Goal: Task Accomplishment & Management: Manage account settings

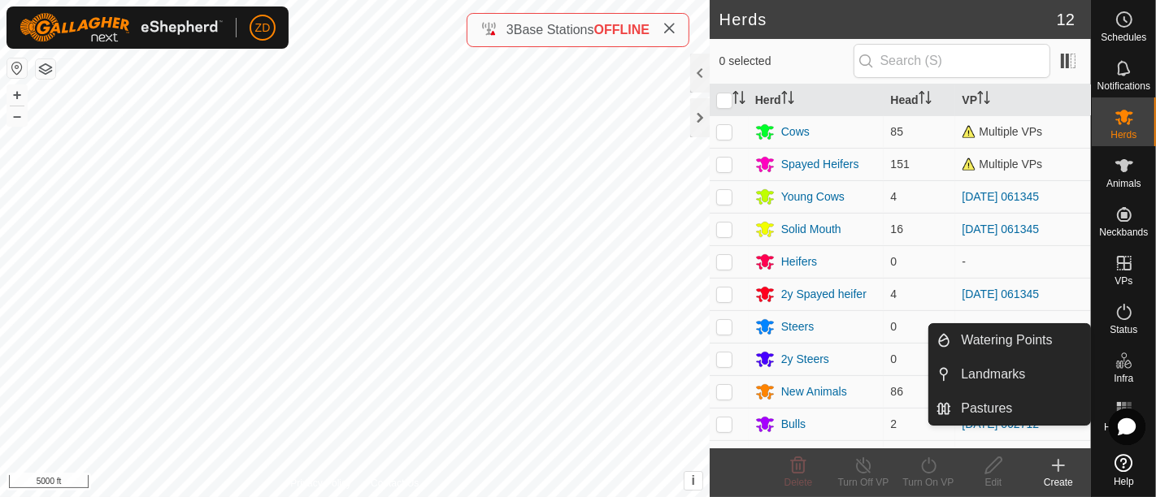
click at [1128, 372] on es-infrastructure-svg-icon at bounding box center [1124, 361] width 29 height 26
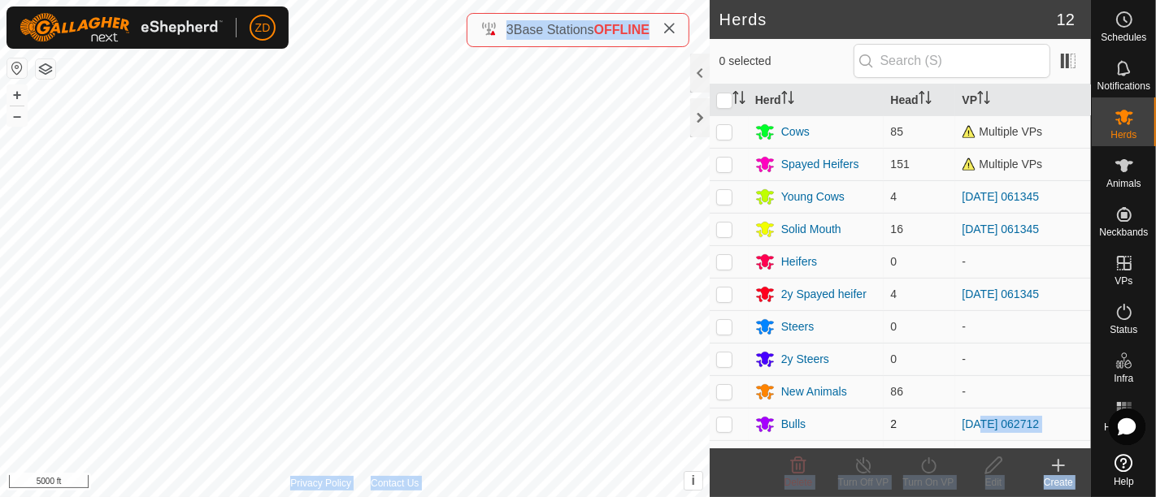
drag, startPoint x: 1119, startPoint y: 410, endPoint x: 976, endPoint y: 435, distance: 145.3
click at [976, 435] on body "ZD Schedules Notifications Herds Animals Neckbands VPs Status Infra Heatmap Hel…" at bounding box center [578, 248] width 1156 height 497
drag, startPoint x: 1126, startPoint y: 433, endPoint x: 1112, endPoint y: 418, distance: 20.7
click at [1058, 396] on body "ZD Schedules Notifications Herds Animals Neckbands VPs Status Infra Heatmap Hel…" at bounding box center [578, 248] width 1156 height 497
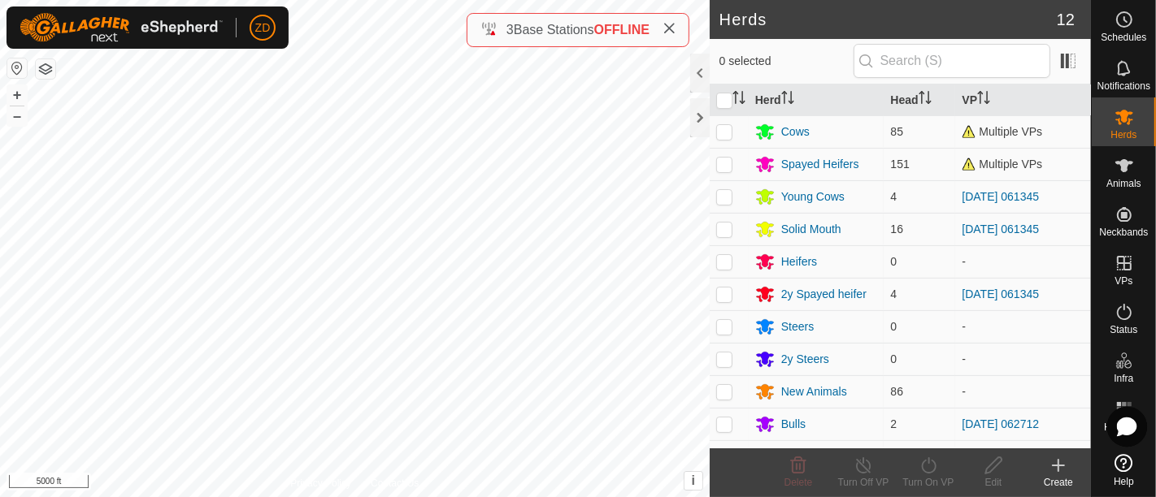
click at [1141, 426] on div at bounding box center [1127, 427] width 37 height 37
click at [0, 0] on icon at bounding box center [0, 0] width 0 height 0
click at [1128, 426] on icon at bounding box center [1127, 427] width 18 height 17
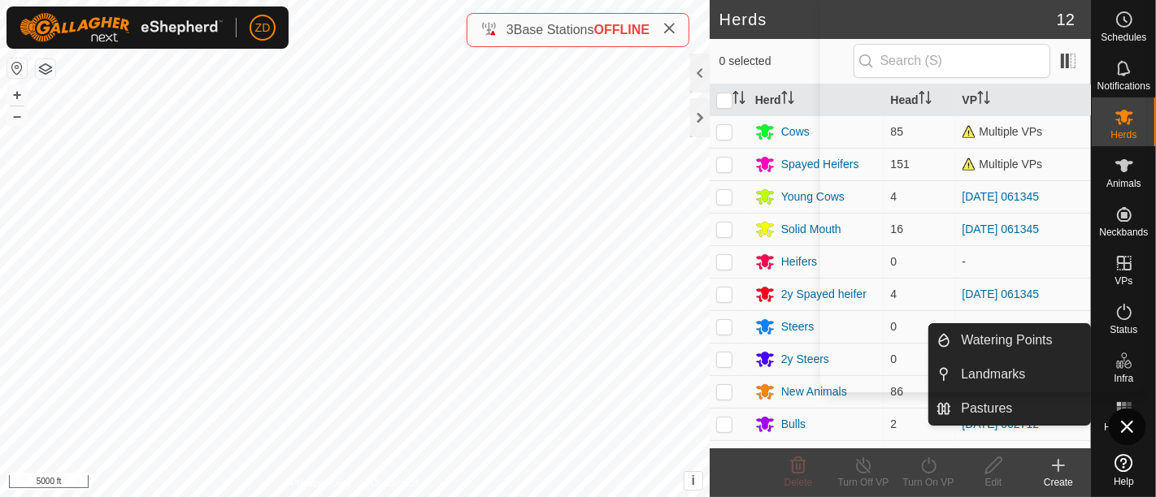
click at [1149, 359] on div "Infra" at bounding box center [1124, 365] width 64 height 49
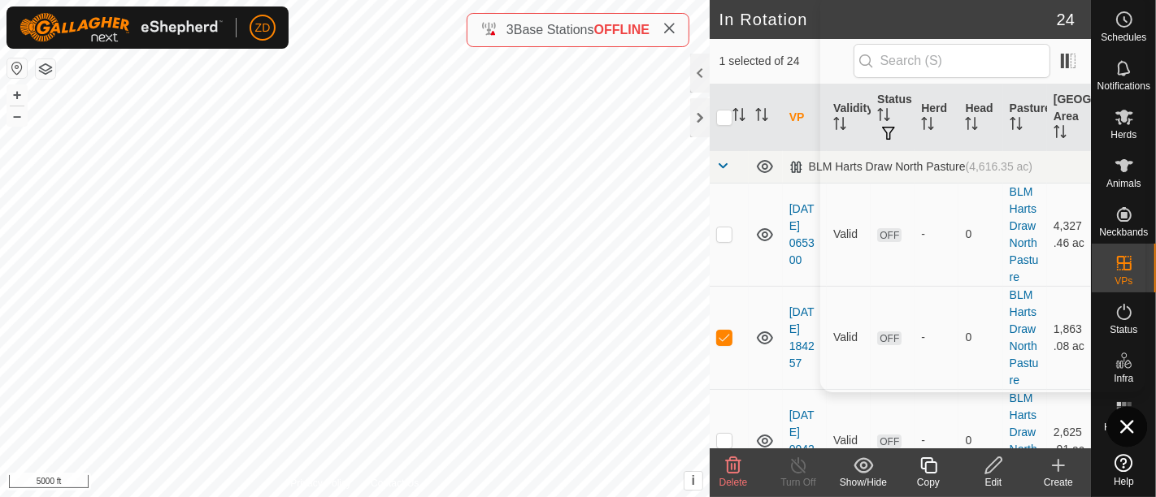
click at [0, 0] on icon at bounding box center [0, 0] width 0 height 0
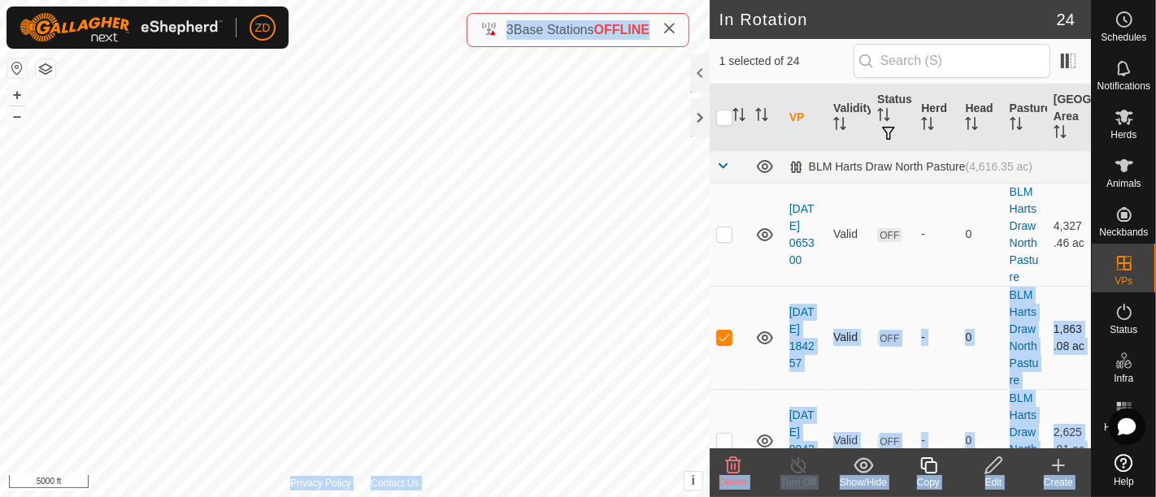
drag, startPoint x: 1123, startPoint y: 425, endPoint x: 752, endPoint y: 380, distance: 374.3
click at [752, 380] on body "ZD Schedules Notifications Herds Animals Neckbands VPs Status Infra Heatmap Hel…" at bounding box center [578, 248] width 1156 height 497
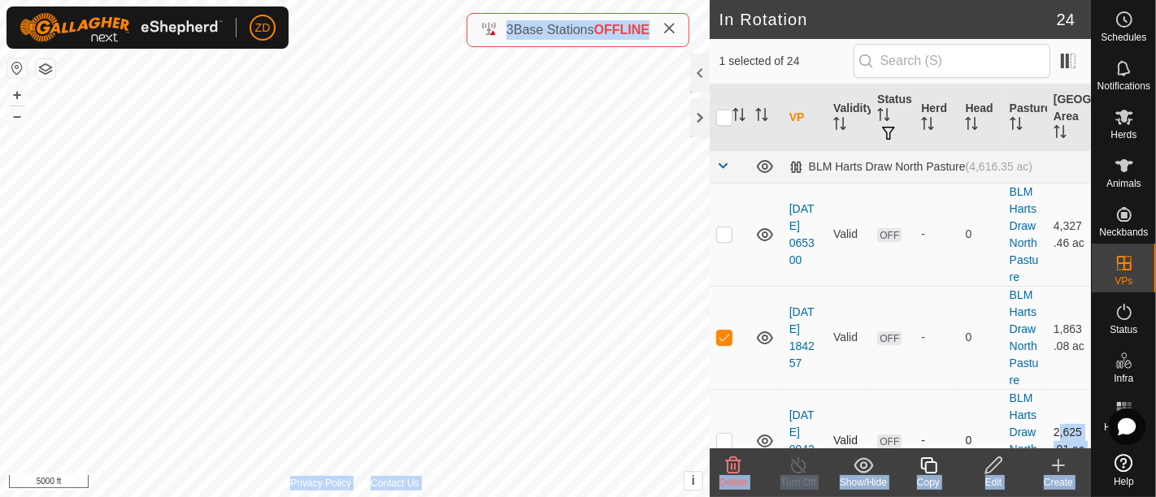
drag, startPoint x: 1127, startPoint y: 427, endPoint x: 1039, endPoint y: 428, distance: 88.6
click at [1039, 428] on body "ZD Schedules Notifications Herds Animals Neckbands VPs Status Infra Heatmap Hel…" at bounding box center [578, 248] width 1156 height 497
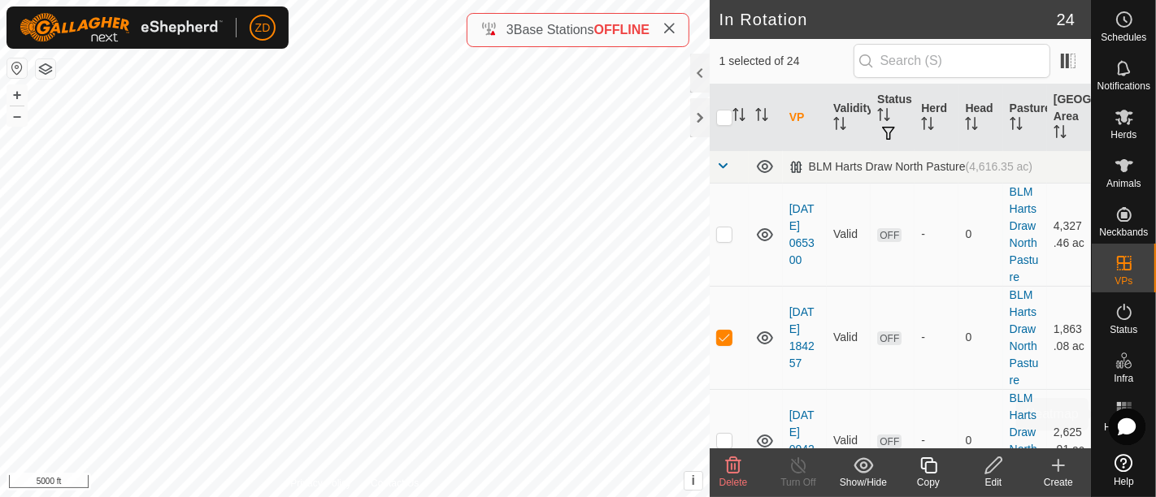
drag, startPoint x: 1142, startPoint y: 427, endPoint x: 1144, endPoint y: 416, distance: 10.8
click at [1144, 416] on div at bounding box center [1127, 427] width 37 height 37
click at [1123, 415] on div at bounding box center [1127, 427] width 37 height 37
drag, startPoint x: 1123, startPoint y: 415, endPoint x: 1155, endPoint y: 400, distance: 34.9
click at [1155, 400] on div "Heatmap" at bounding box center [1124, 414] width 64 height 49
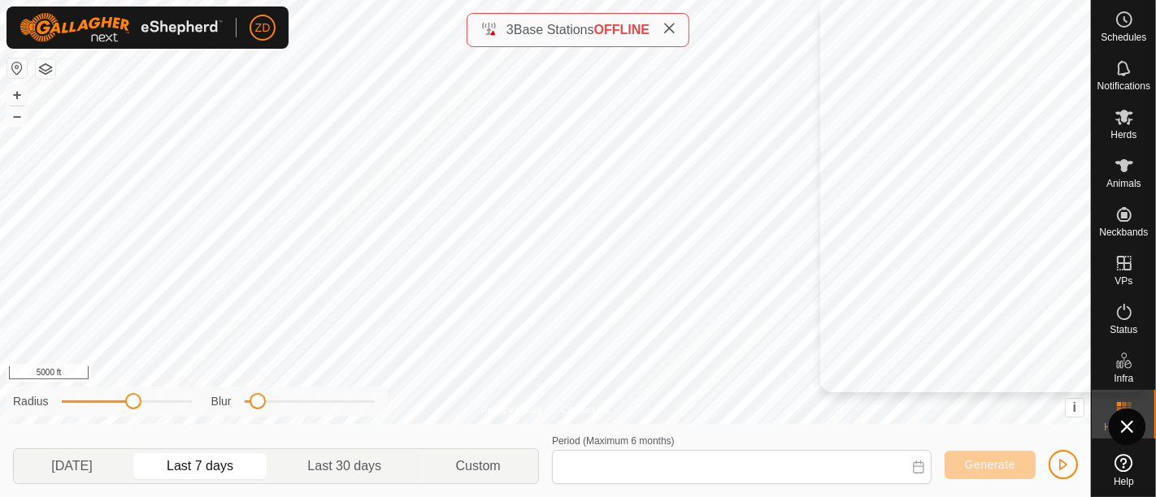
type input "Aug 18, 2025 - Aug 24, 2025"
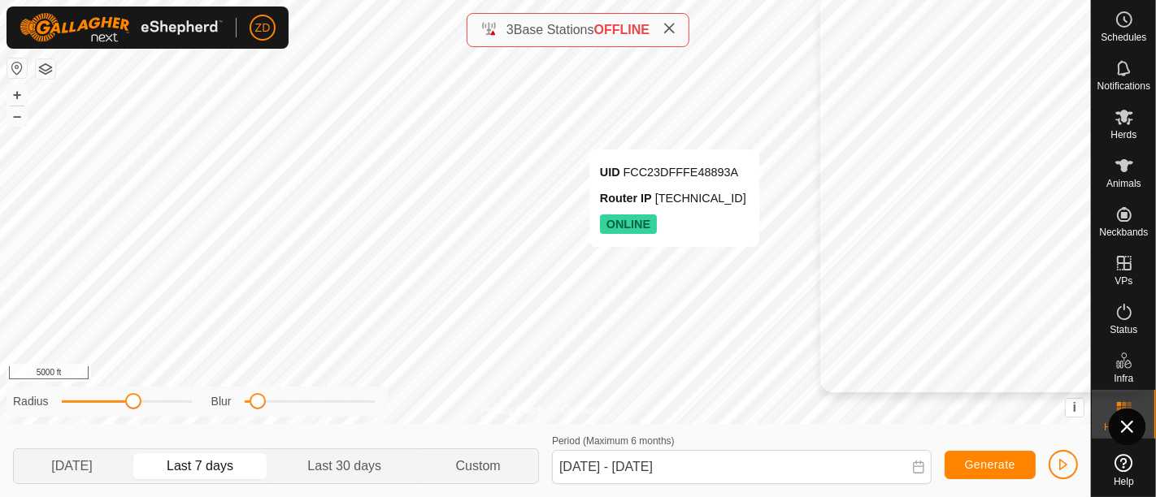
click at [589, 150] on div "UID FCC23DFFFE48893A Router IP 10.8.0.187 ONLINE" at bounding box center [674, 199] width 170 height 98
click at [0, 0] on div at bounding box center [0, 0] width 0 height 0
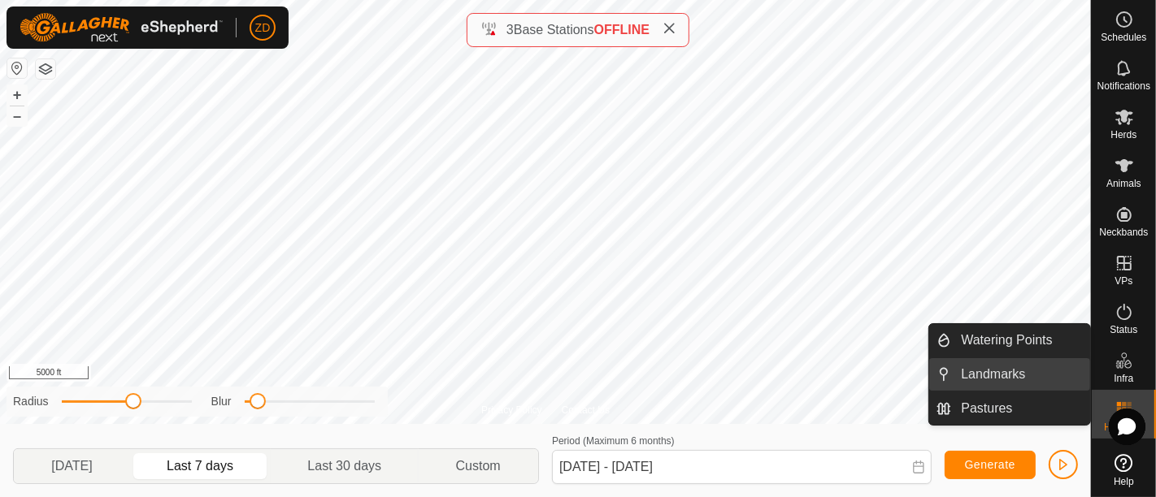
click at [996, 373] on link "Landmarks" at bounding box center [1020, 374] width 139 height 33
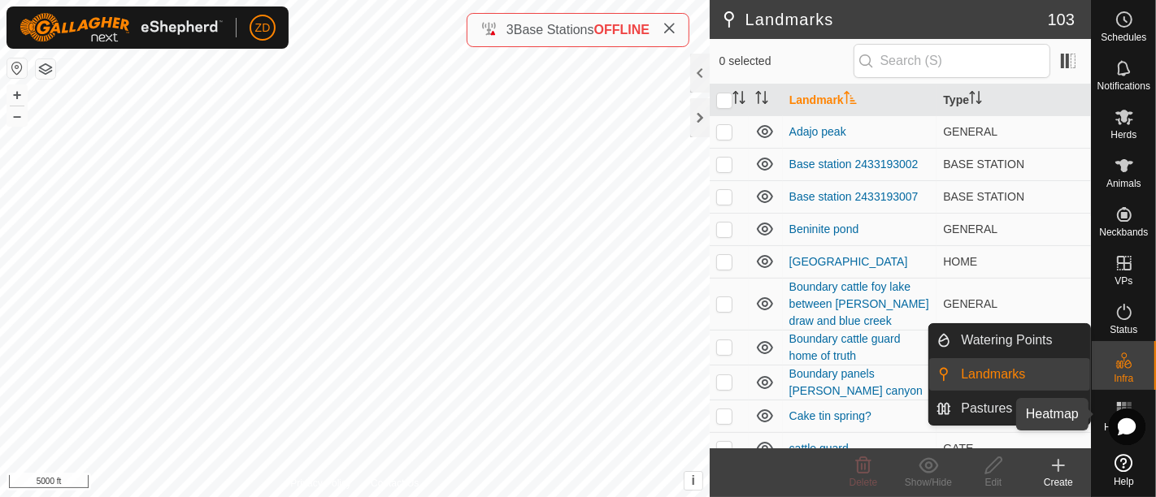
click at [1149, 400] on div "Heatmap" at bounding box center [1124, 414] width 64 height 49
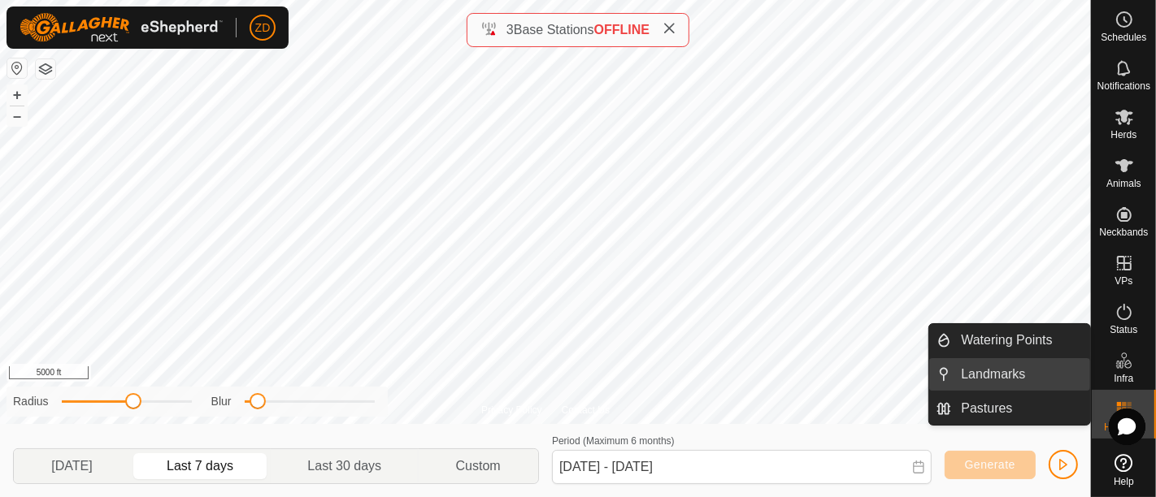
click at [989, 373] on link "Landmarks" at bounding box center [1020, 374] width 139 height 33
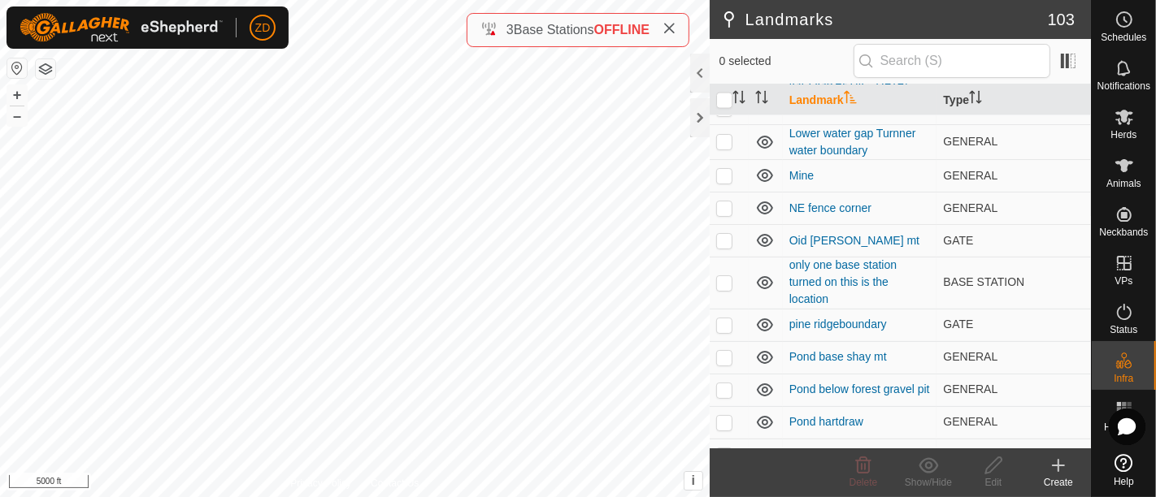
scroll to position [2446, 0]
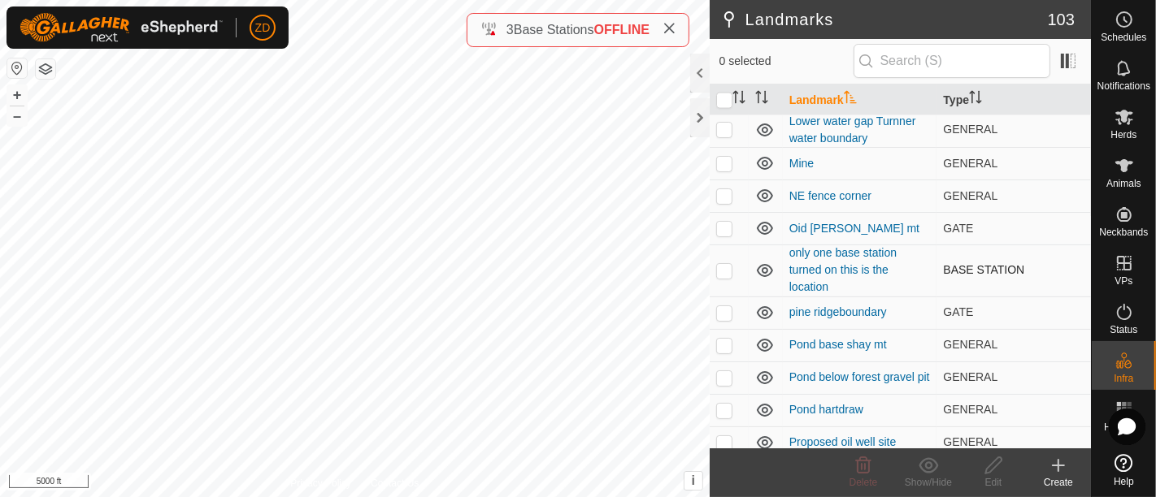
click at [725, 264] on p-checkbox at bounding box center [724, 270] width 16 height 13
checkbox input "true"
click at [995, 482] on div "Edit" at bounding box center [993, 483] width 65 height 15
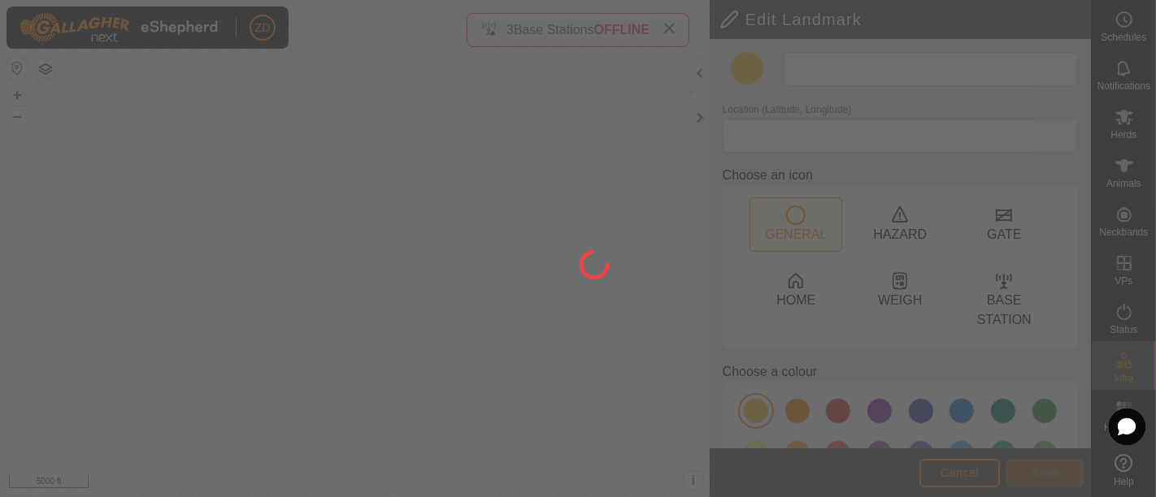
type input "only one base station turned on this is the location"
type input "38.057021, -109.430448"
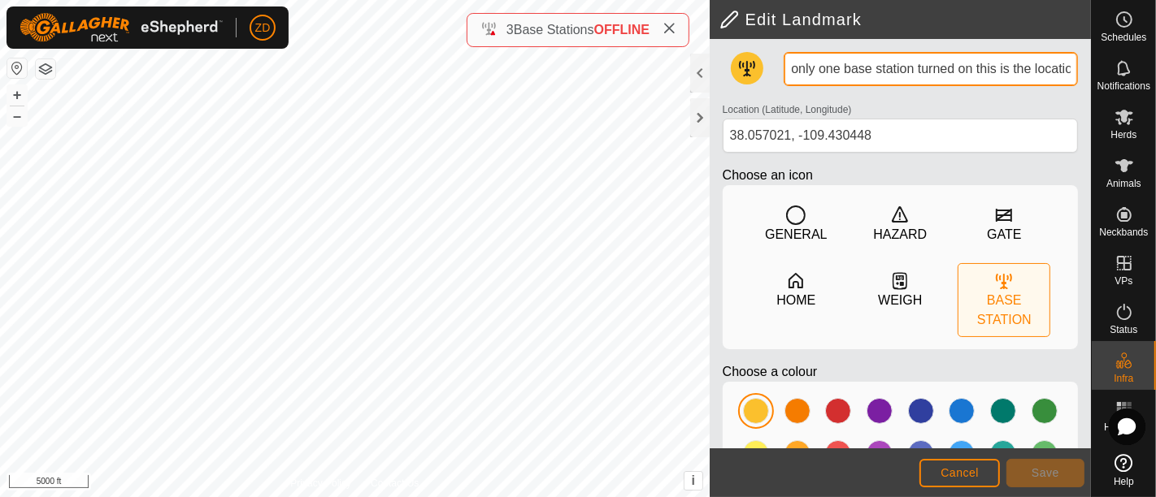
click at [1040, 73] on input "only one base station turned on this is the location" at bounding box center [931, 69] width 294 height 34
click at [1053, 65] on input "only one base station turned on this is the location" at bounding box center [931, 69] width 294 height 34
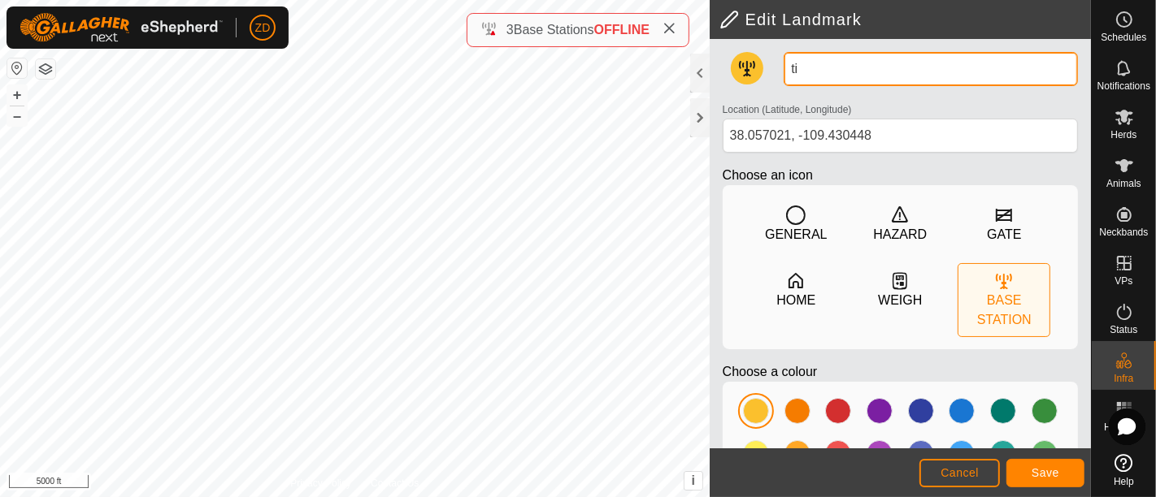
type input "t"
type input "base station"
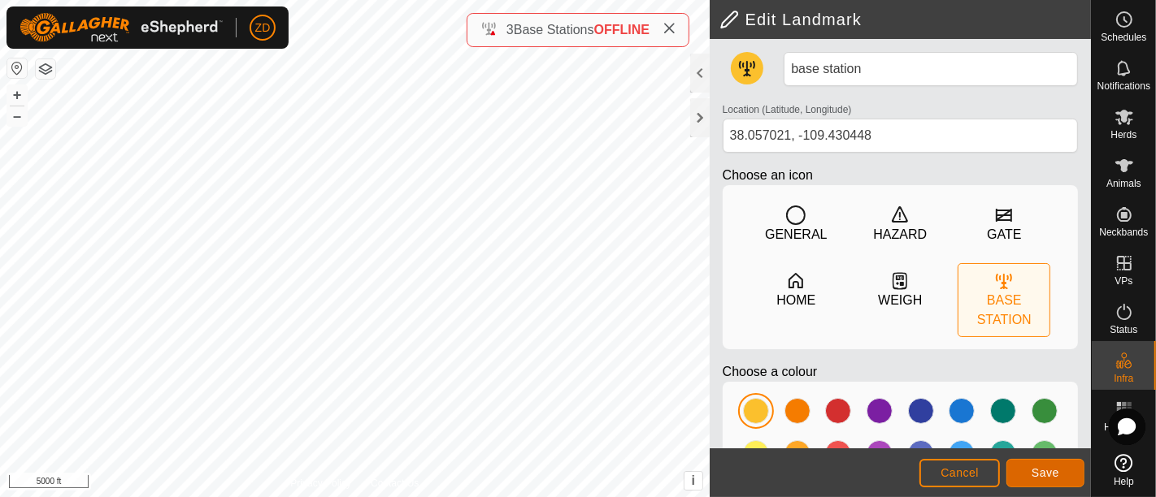
click at [1080, 477] on button "Save" at bounding box center [1045, 473] width 78 height 28
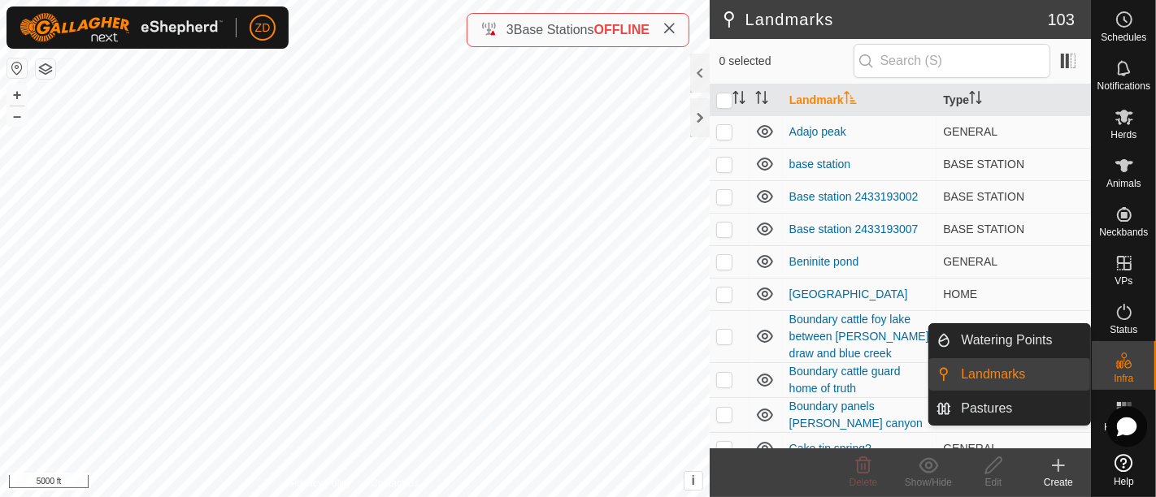
click at [1135, 424] on icon at bounding box center [1127, 427] width 20 height 19
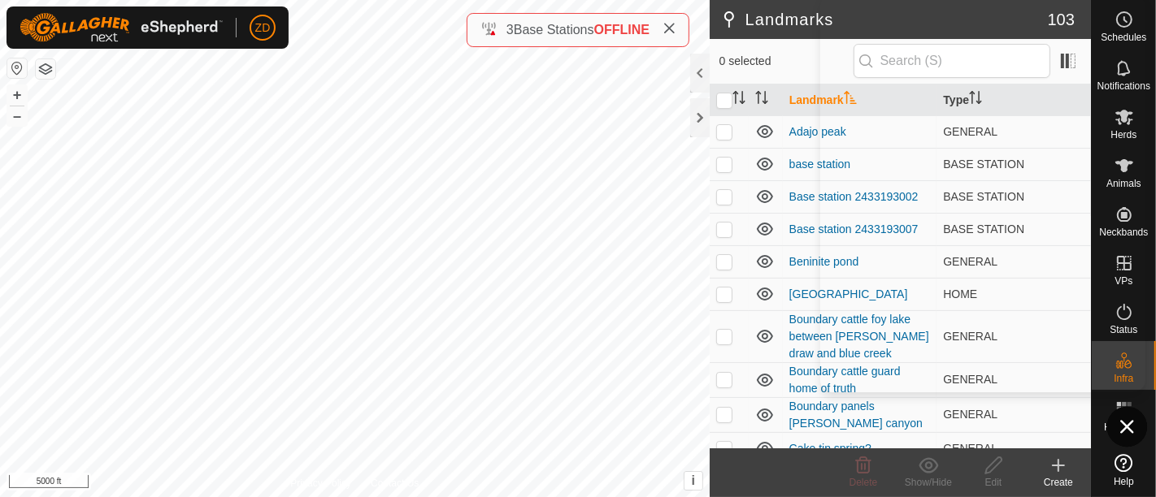
click at [1120, 420] on icon at bounding box center [1126, 426] width 13 height 13
click at [1127, 433] on icon at bounding box center [1127, 427] width 20 height 19
click at [1130, 432] on icon at bounding box center [1127, 427] width 11 height 11
click at [1131, 427] on icon at bounding box center [1127, 427] width 20 height 19
click at [1127, 427] on icon at bounding box center [1127, 427] width 11 height 11
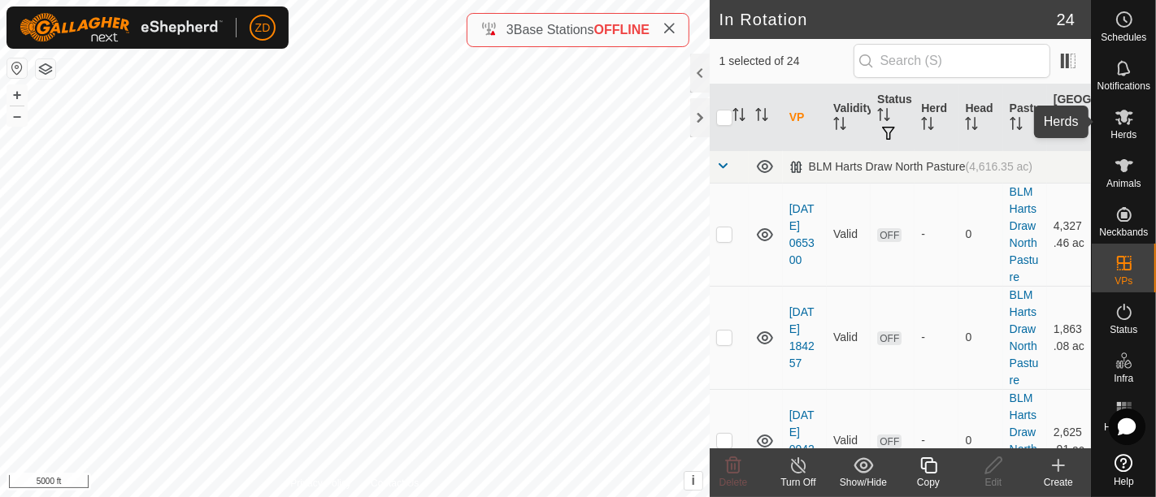
click at [1132, 128] on es-mob-svg-icon at bounding box center [1124, 117] width 29 height 26
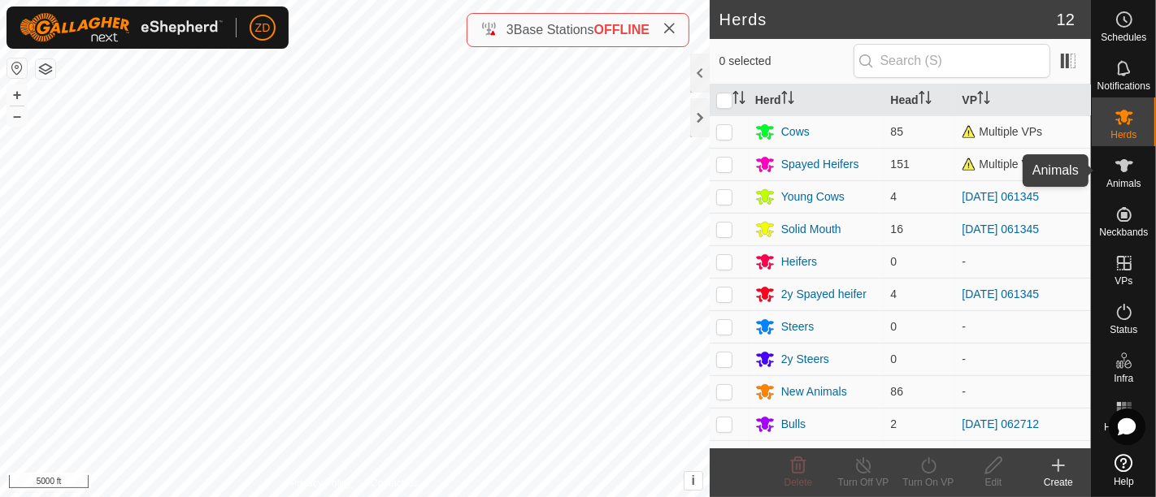
click at [1128, 179] on span "Animals" at bounding box center [1123, 184] width 35 height 10
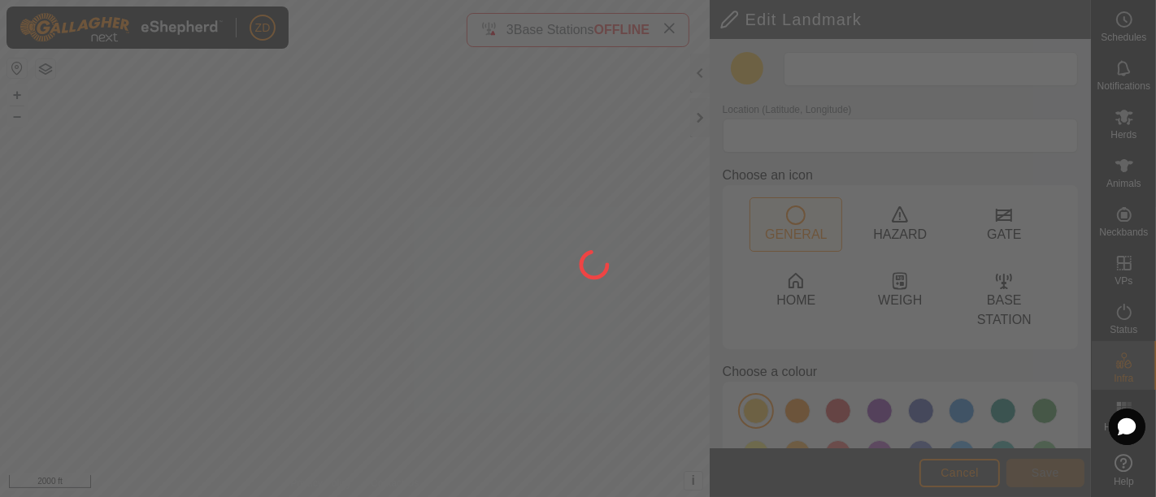
type input "base station"
type input "37.923782, -109.436221"
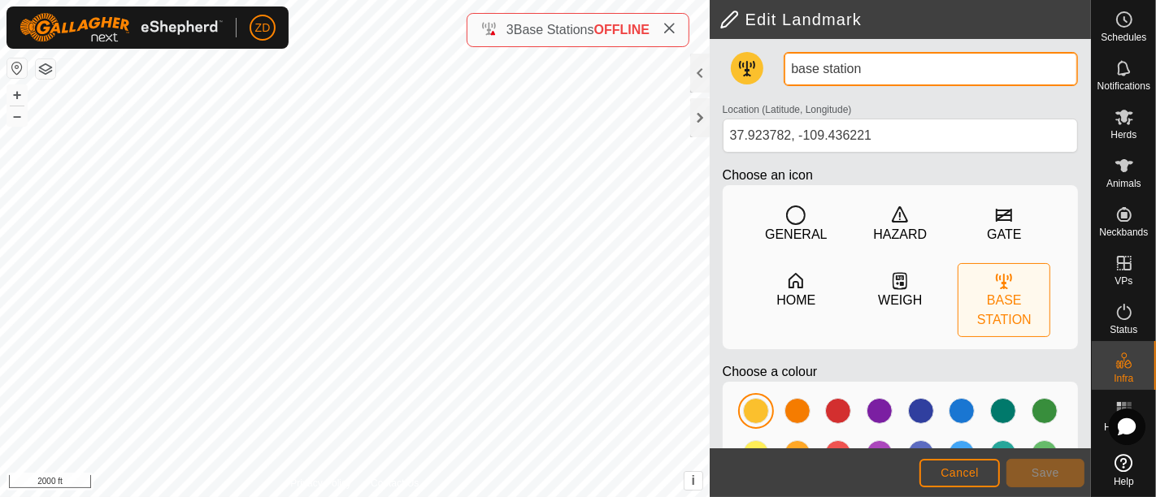
click at [889, 69] on input "base station" at bounding box center [931, 69] width 294 height 34
type input "b"
click at [807, 64] on input "fcc23D" at bounding box center [931, 69] width 294 height 34
type input "FCC23D"
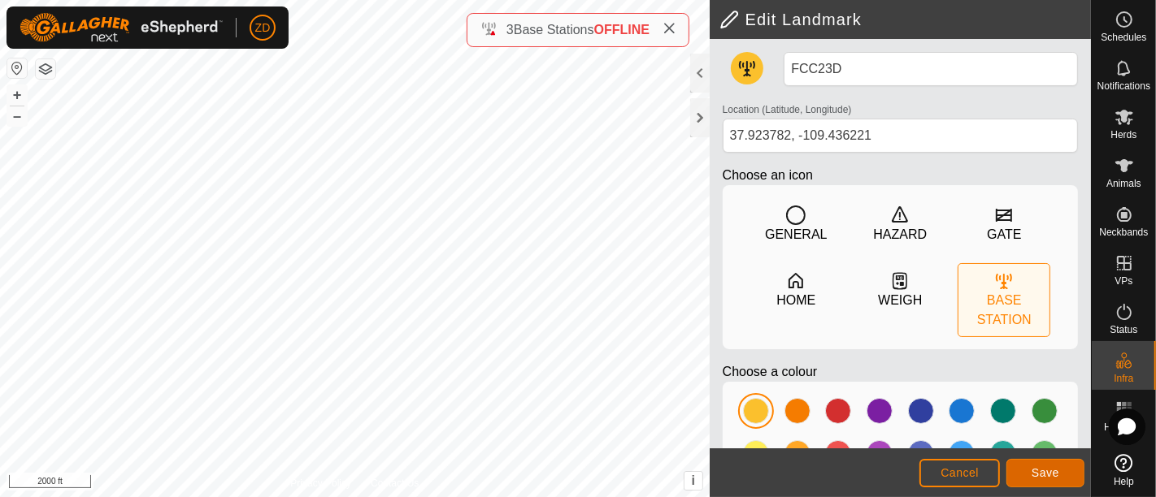
click at [1047, 463] on button "Save" at bounding box center [1045, 473] width 78 height 28
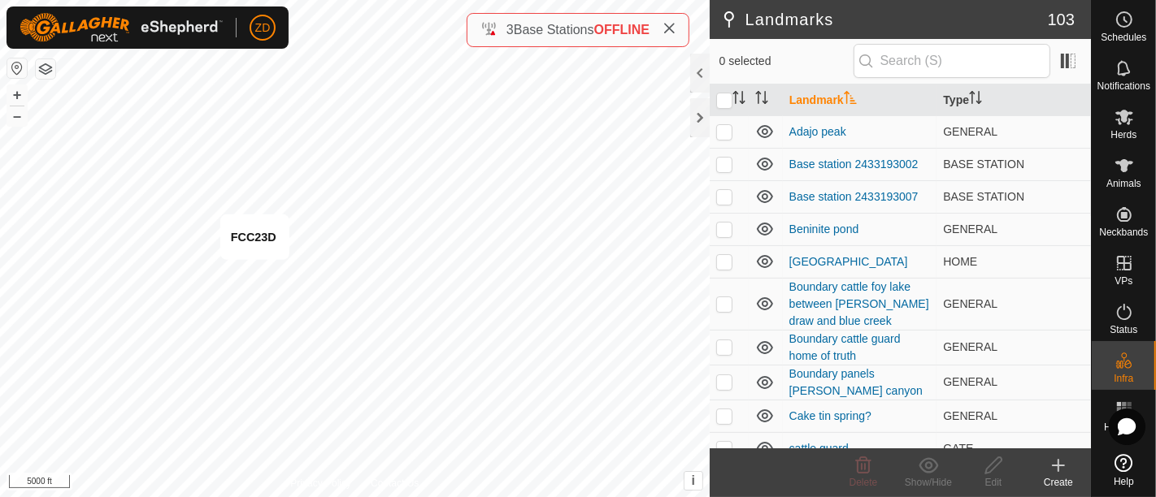
checkbox input "true"
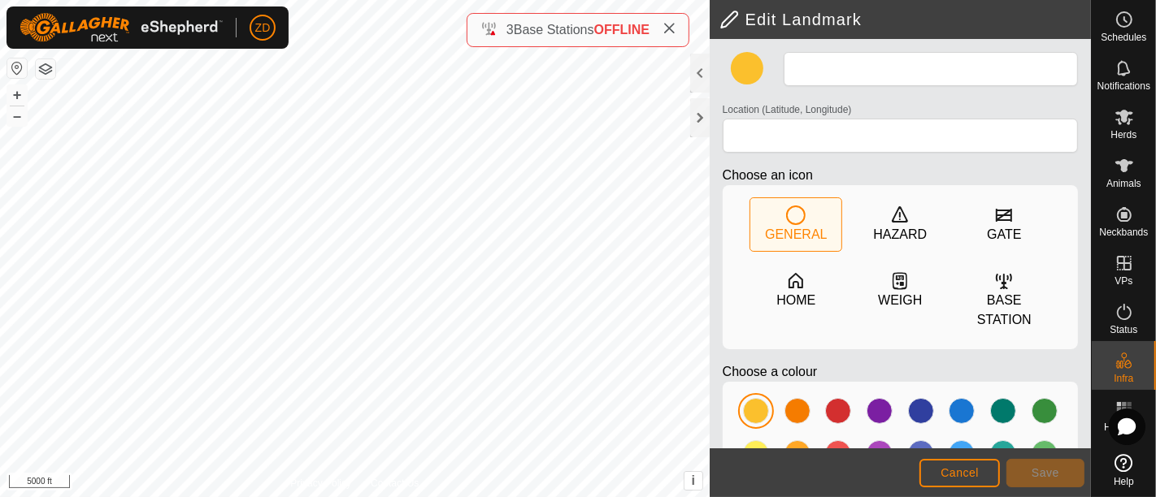
type input "FCC23D"
type input "37.923782, -109.436221"
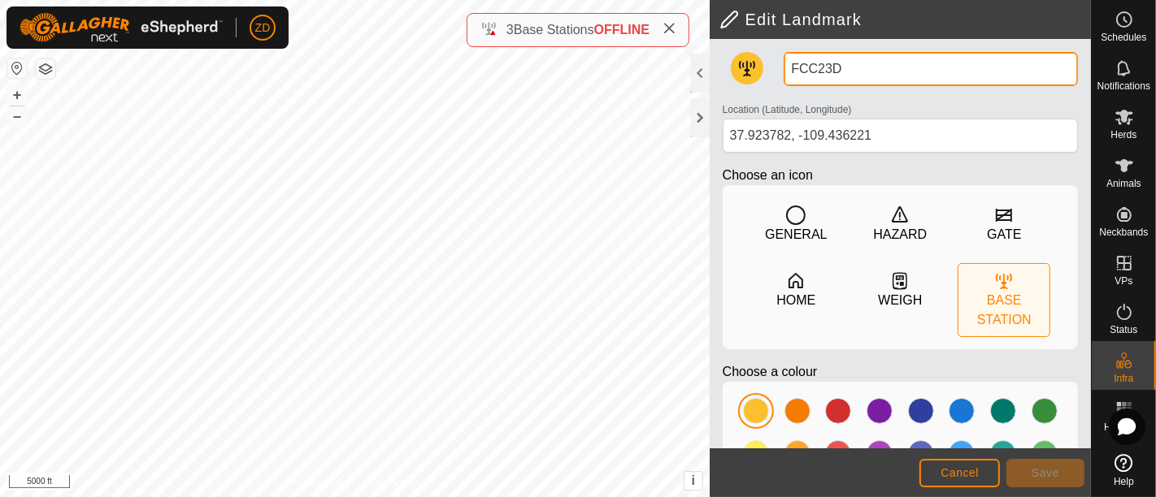
click at [844, 66] on input "FCC23D" at bounding box center [931, 69] width 294 height 34
type input "FCC23DFFFE"
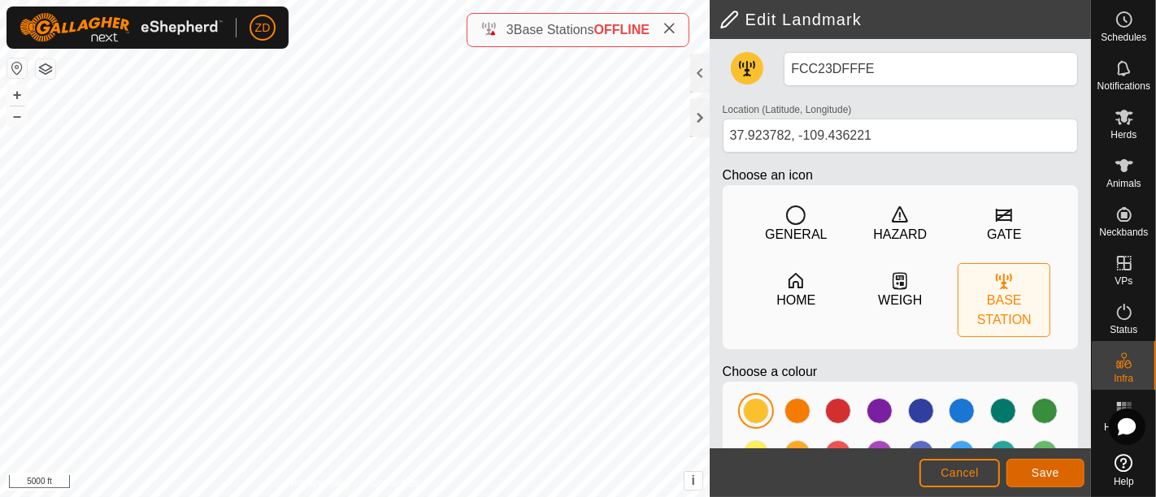
click at [1046, 473] on span "Save" at bounding box center [1046, 473] width 28 height 13
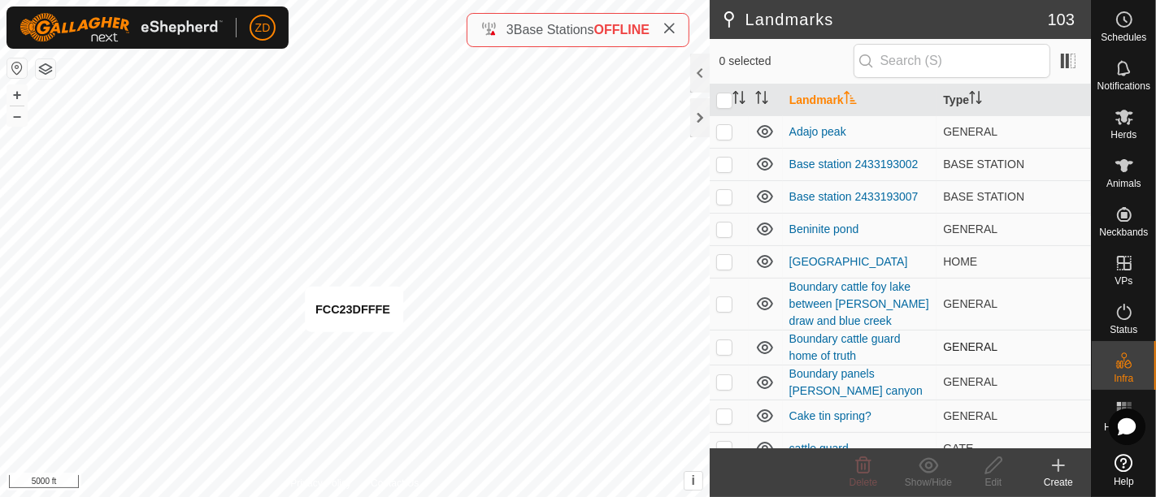
checkbox input "true"
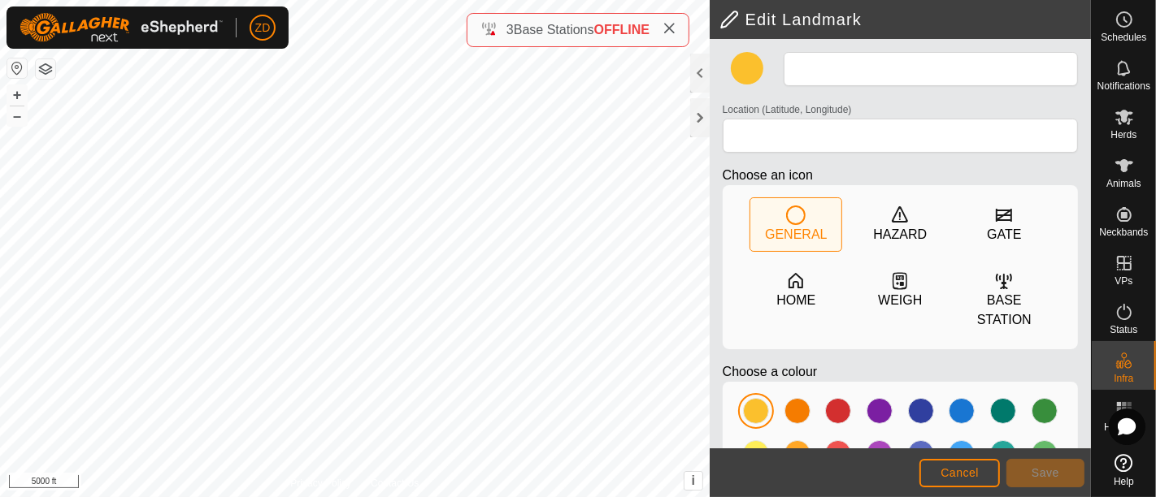
type input "FCC23DFFFE"
type input "37.923782, -109.436221"
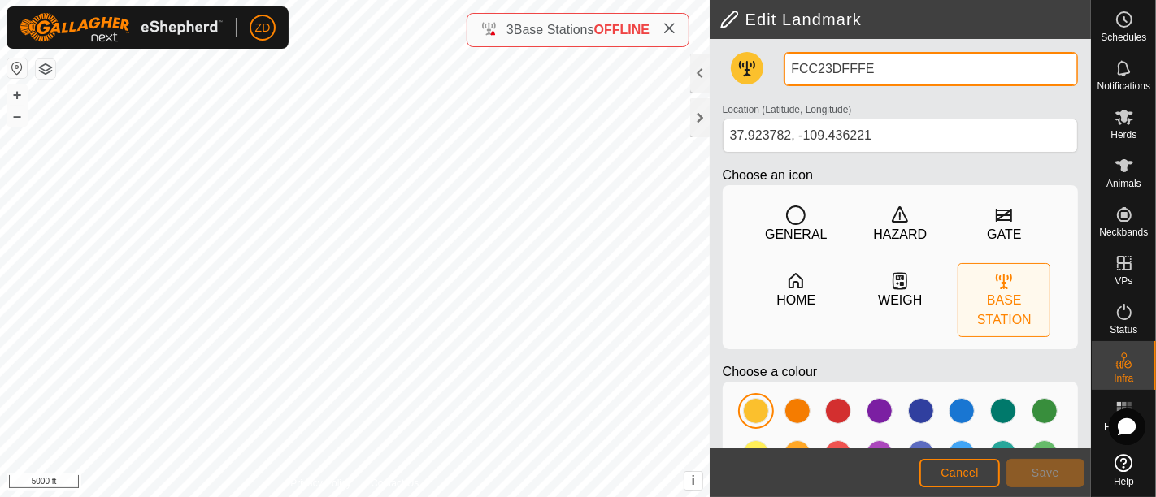
click at [901, 76] on input "FCC23DFFFE" at bounding box center [931, 69] width 294 height 34
type input "FCC23DFFFE4889"
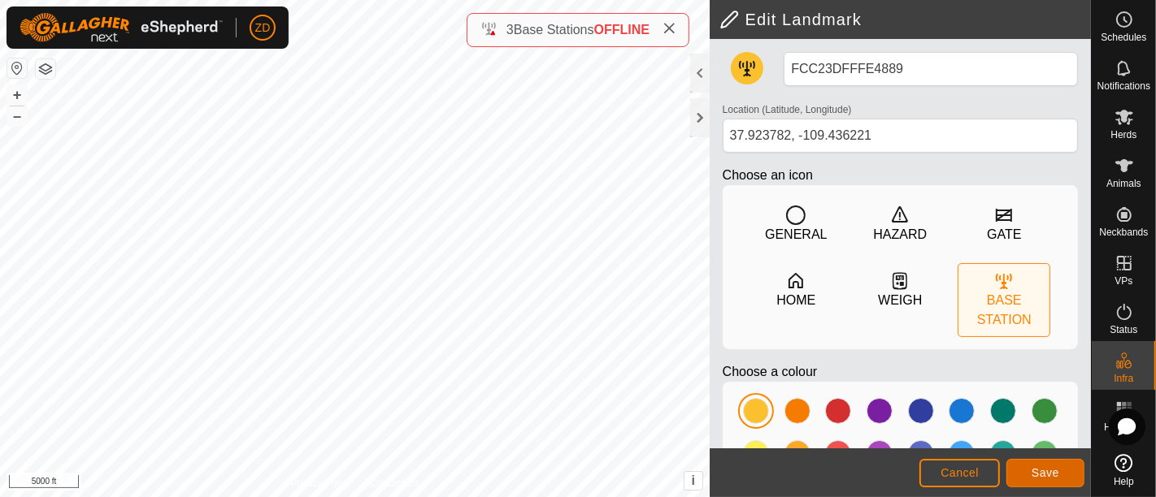
click at [1063, 473] on button "Save" at bounding box center [1045, 473] width 78 height 28
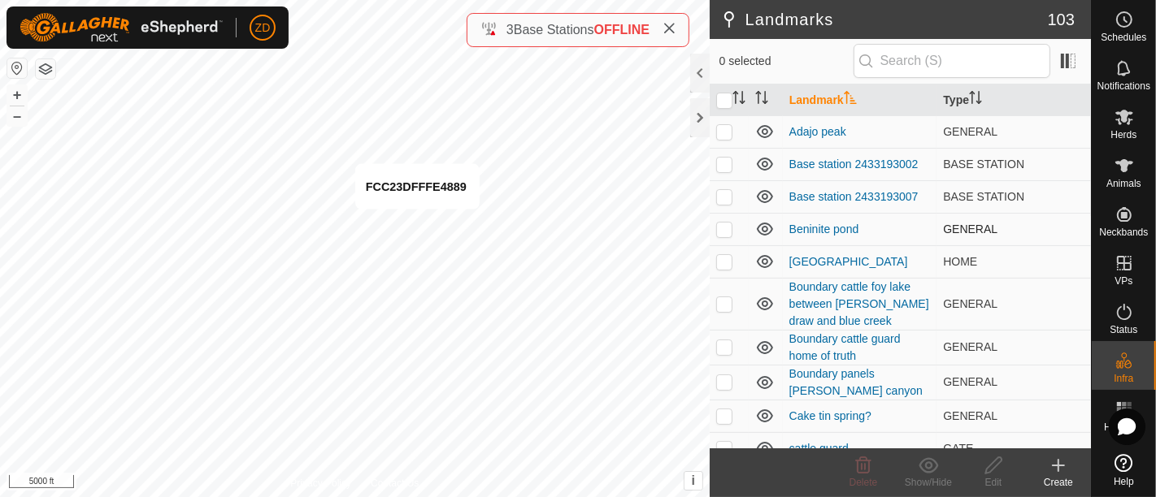
checkbox input "true"
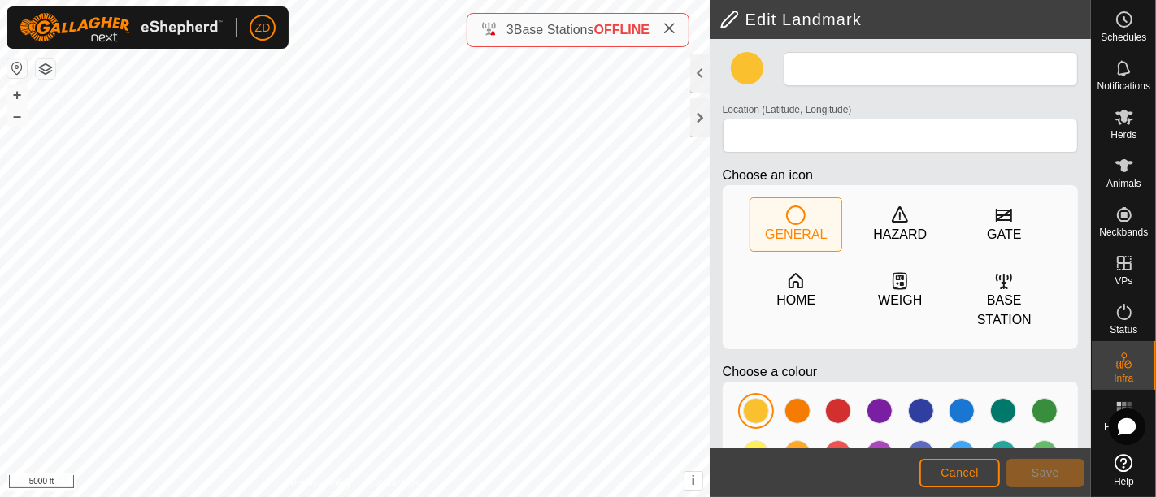
type input "FCC23DFFFE4889"
type input "37.923782, -109.436221"
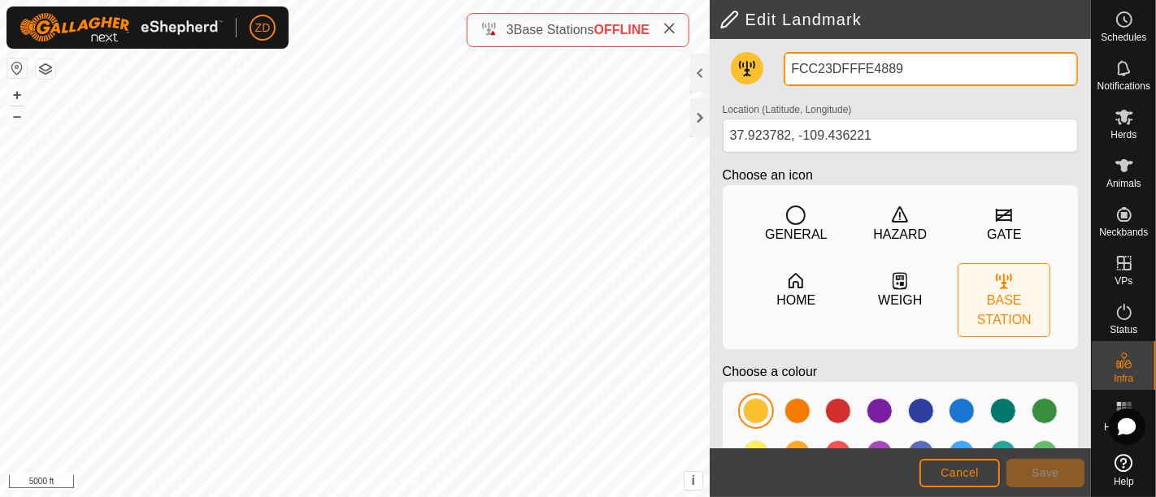
click at [914, 73] on input "FCC23DFFFE4889" at bounding box center [931, 69] width 294 height 34
type input "FCC23DFFFE48893A"
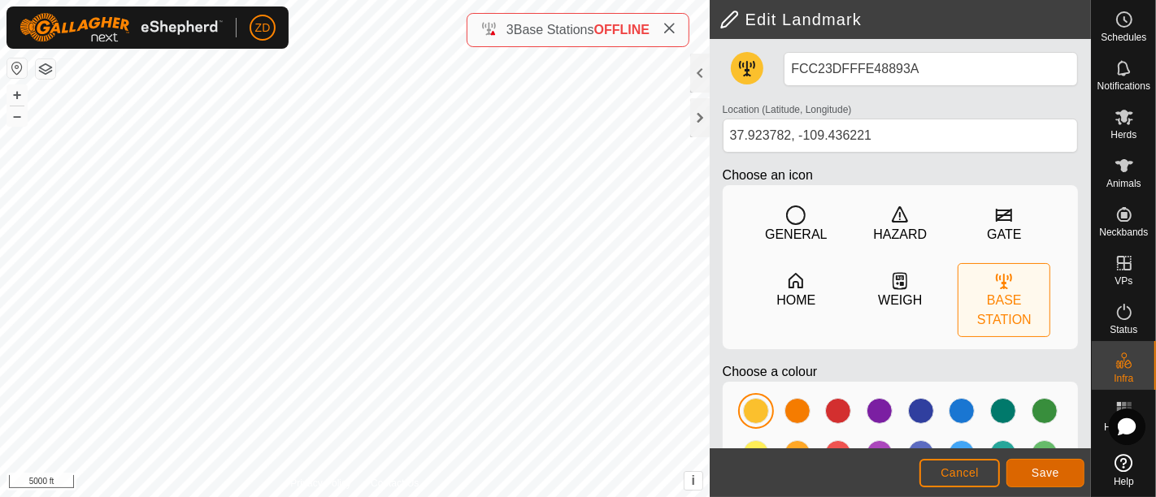
click at [1061, 475] on button "Save" at bounding box center [1045, 473] width 78 height 28
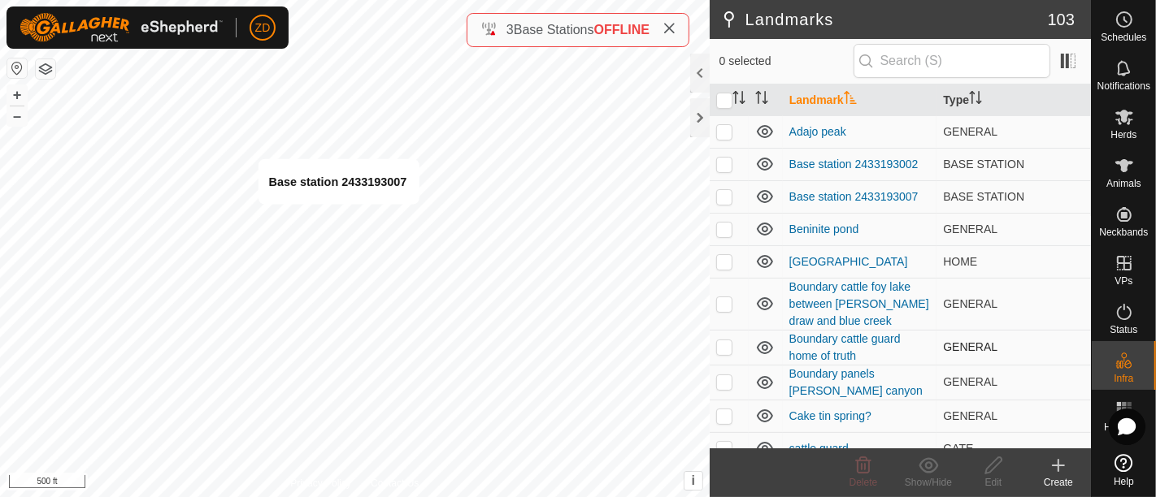
checkbox input "true"
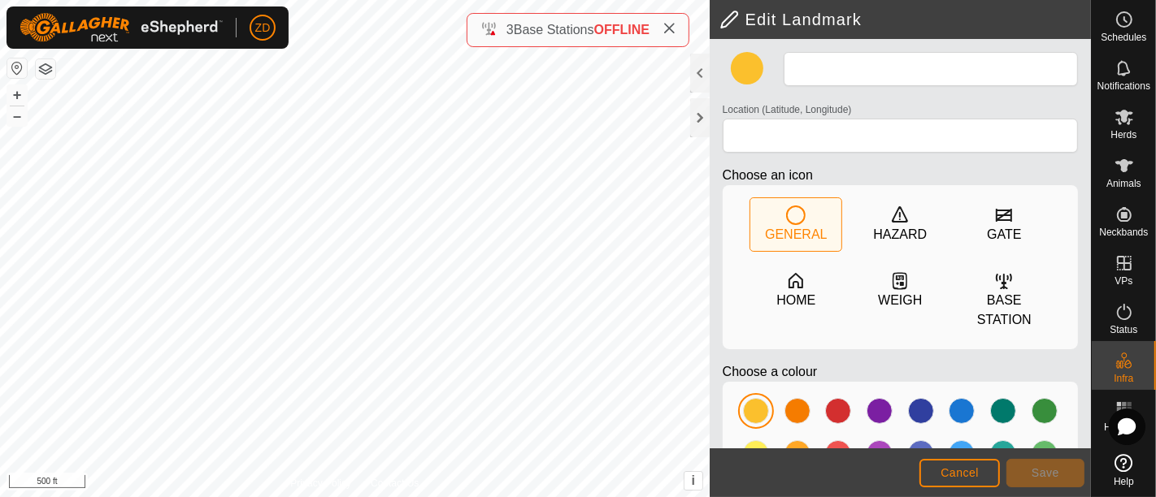
type input "Base station 2433193007"
type input "37.858890, -109.484141"
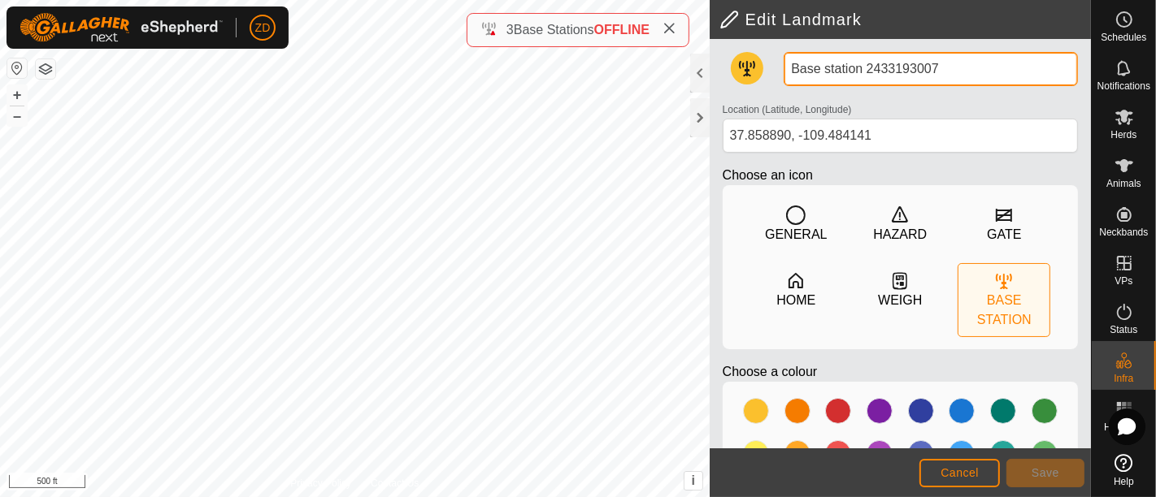
click at [865, 68] on input "Base station 2433193007" at bounding box center [931, 69] width 294 height 34
type input "FCC23D 2433193007"
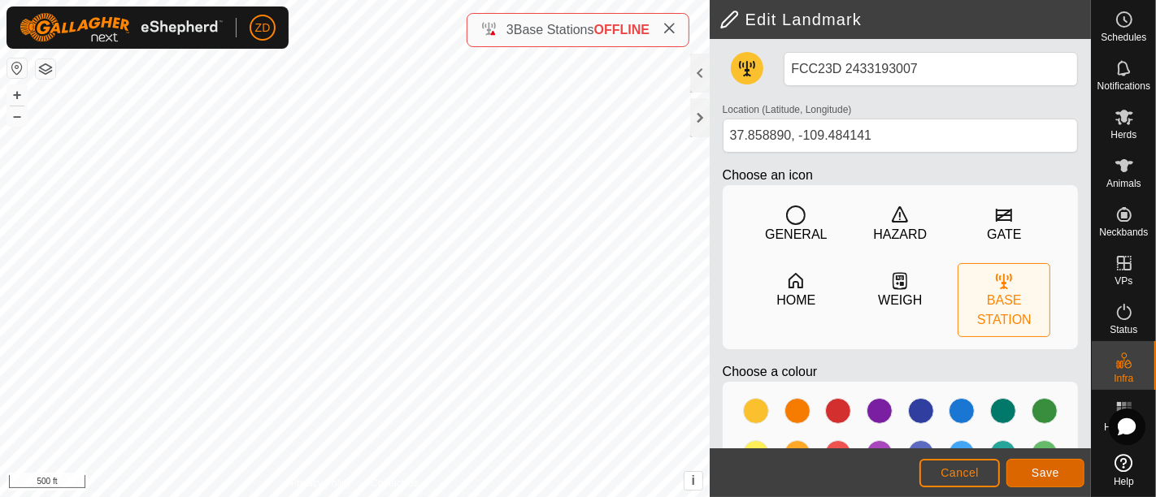
click at [1014, 466] on button "Save" at bounding box center [1045, 473] width 78 height 28
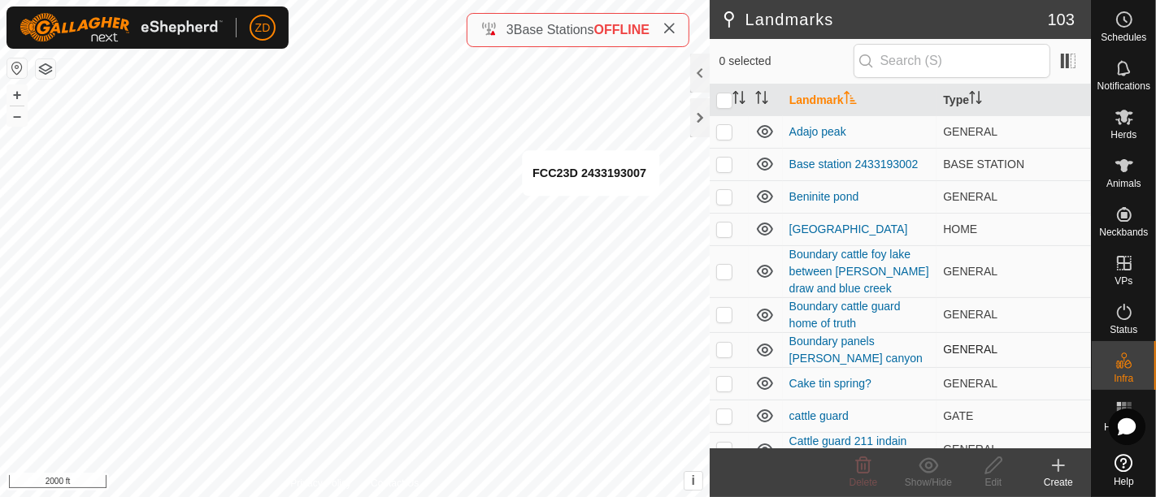
checkbox input "true"
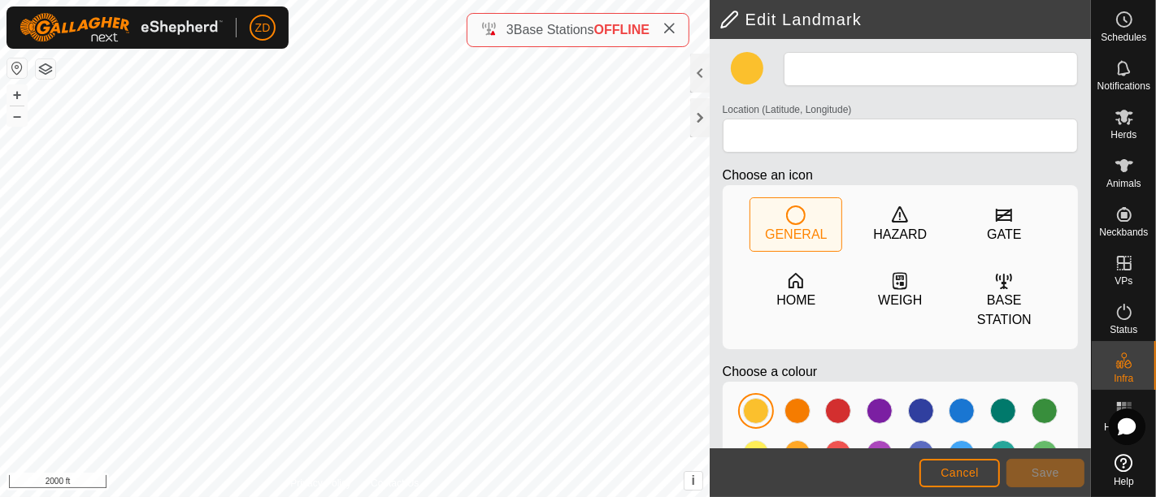
type input "FCC23D 2433193007"
type input "37.858890, -109.484141"
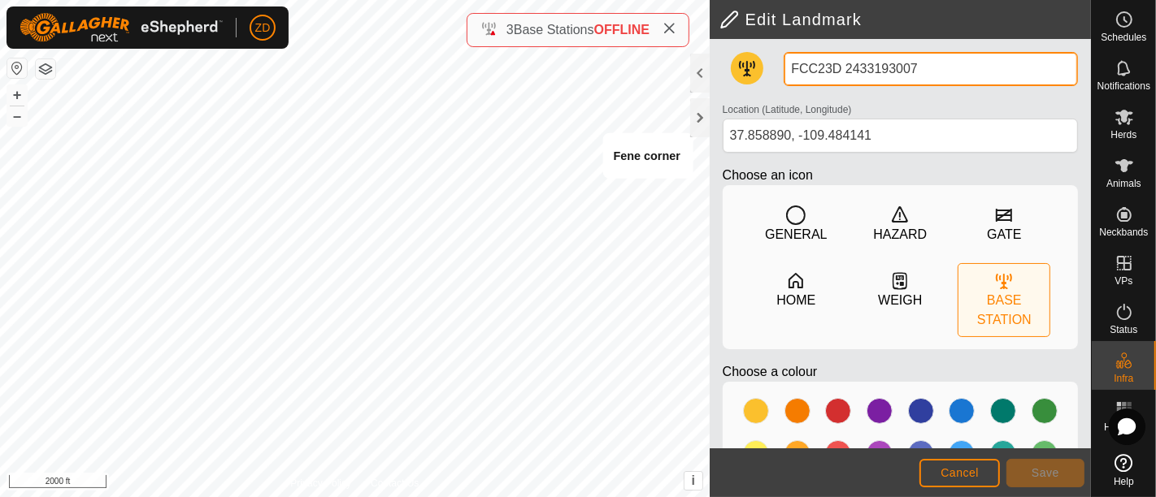
click at [836, 69] on input "FCC23D 2433193007" at bounding box center [931, 69] width 294 height 34
type input "FCC23DFFFE5 2433193007"
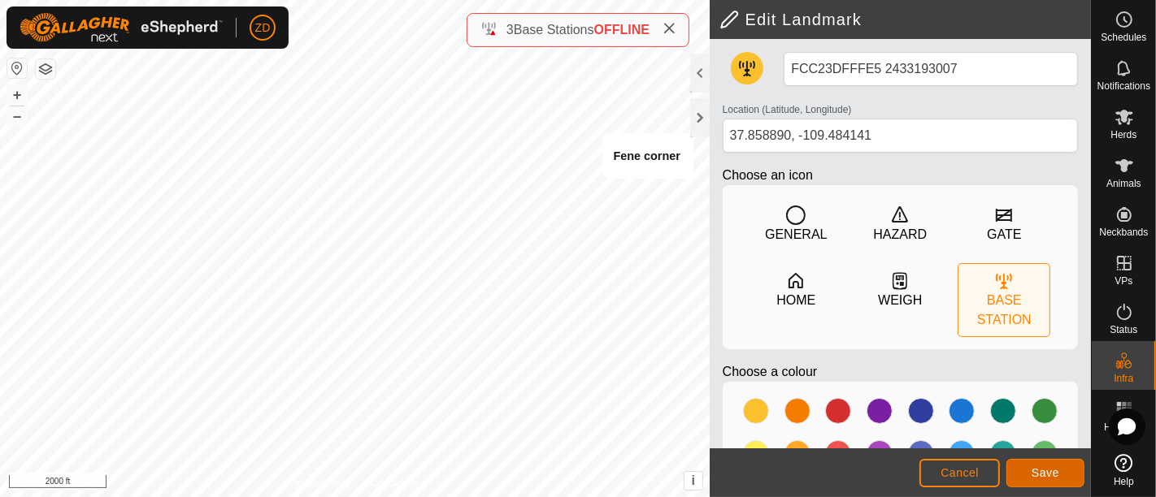
click at [1053, 475] on span "Save" at bounding box center [1046, 473] width 28 height 13
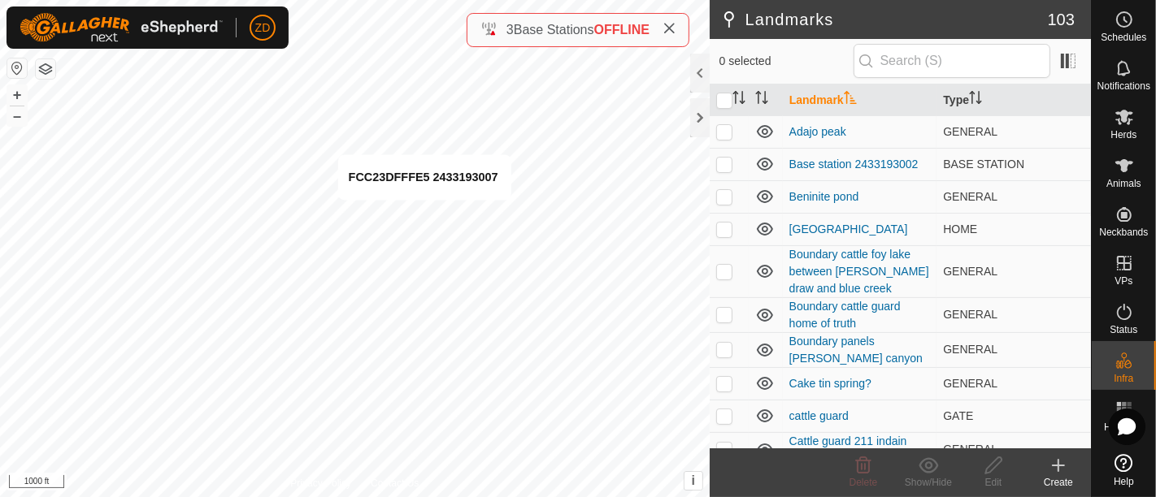
checkbox input "true"
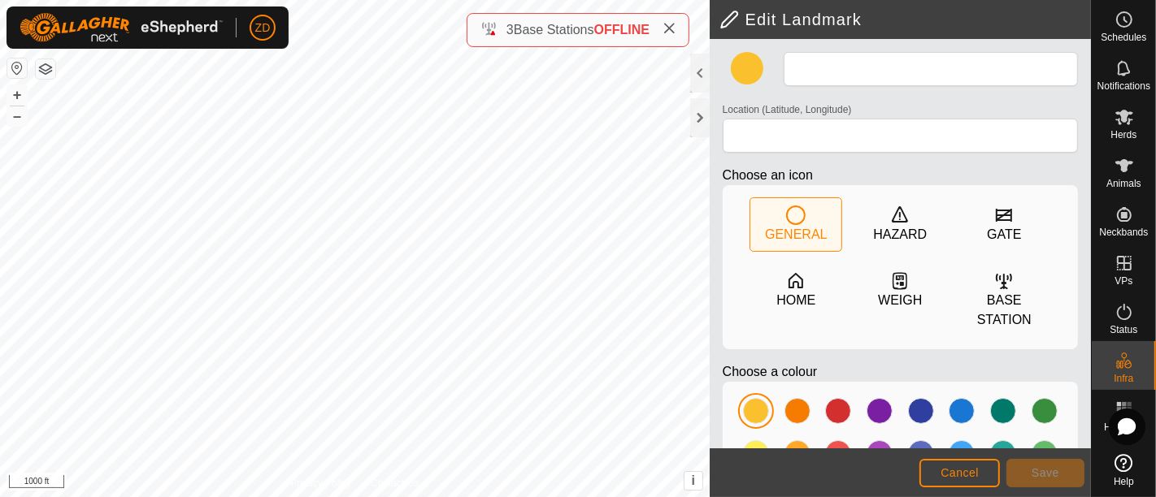
type input "FCC23DFFFE5 2433193007"
type input "37.858890, -109.484141"
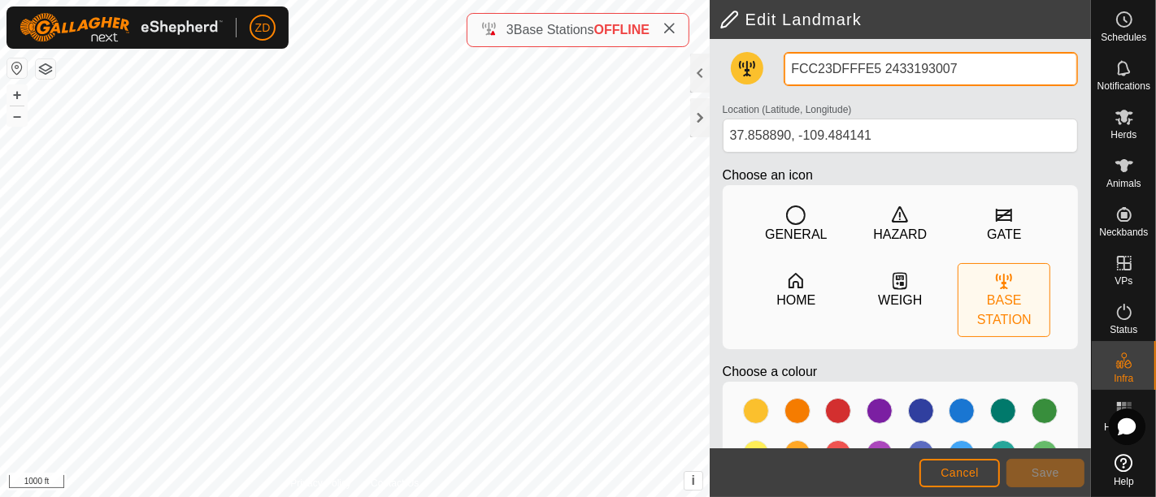
click at [875, 64] on input "FCC23DFFFE5 2433193007" at bounding box center [931, 69] width 294 height 34
type input "FCC23DFFFE5FEF 2433193007"
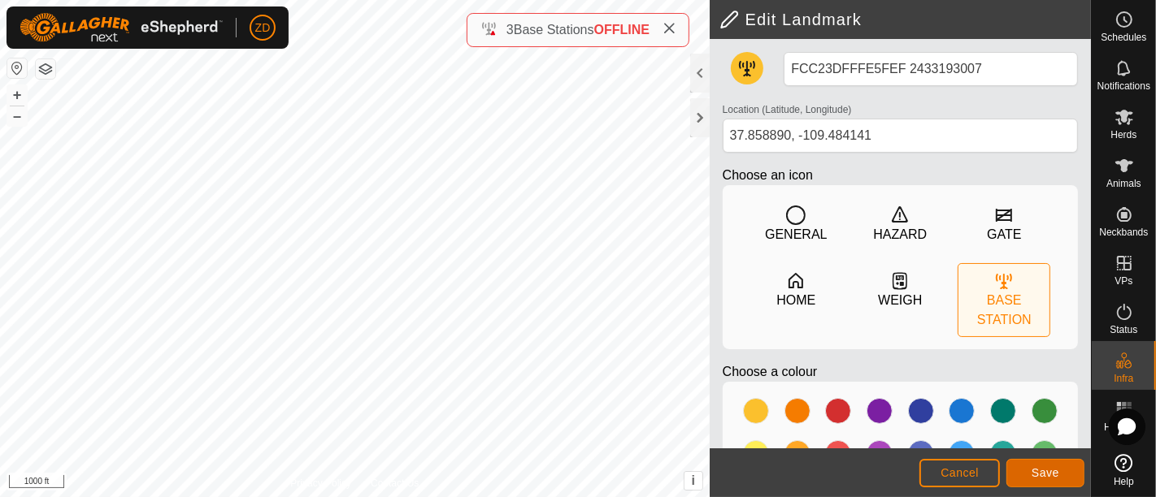
click at [1047, 476] on span "Save" at bounding box center [1046, 473] width 28 height 13
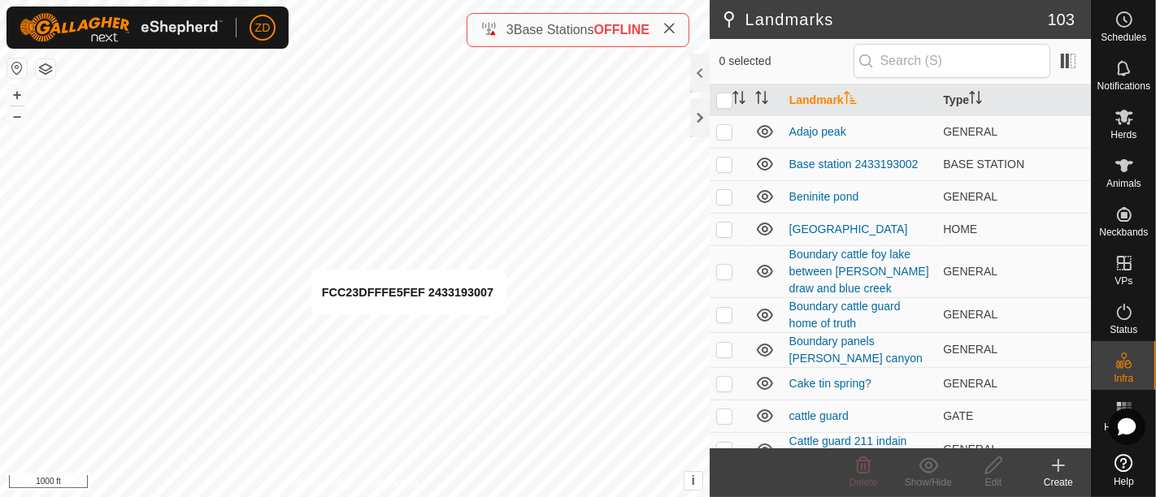
checkbox input "true"
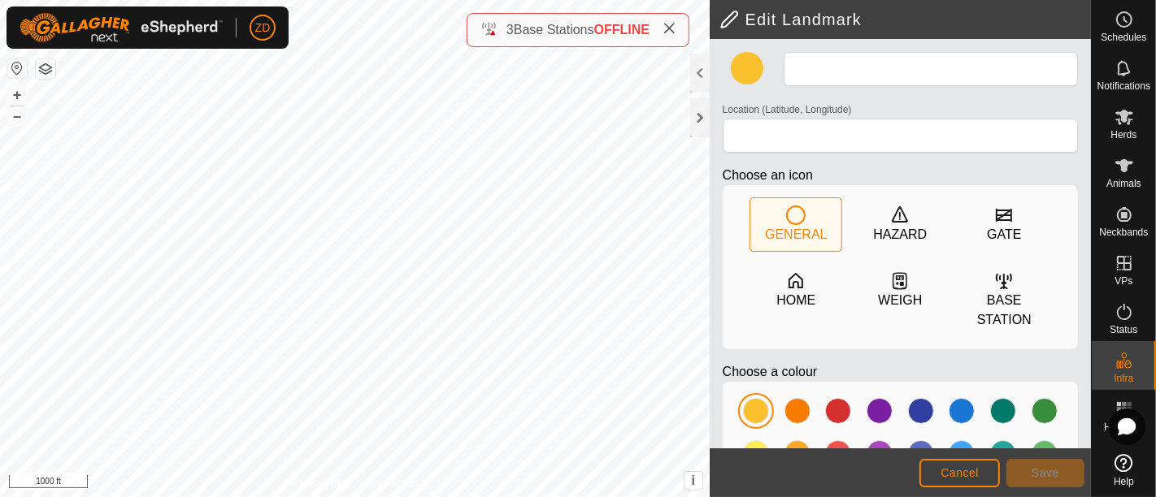
type input "FCC23DFFFE5FEF 2433193007"
type input "37.858890, -109.484141"
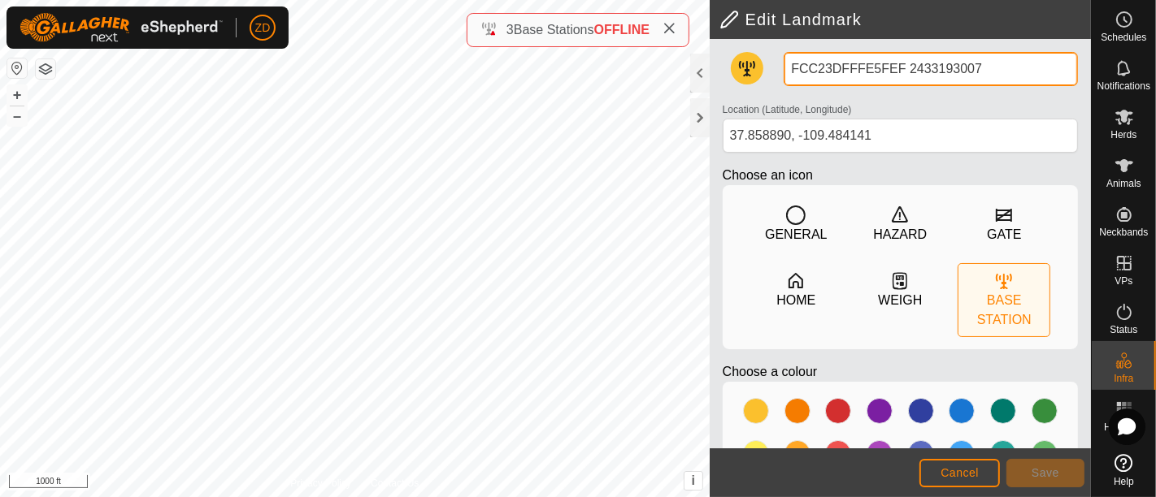
click at [904, 63] on input "FCC23DFFFE5FEF 2433193007" at bounding box center [931, 69] width 294 height 34
type input "FCC23DFFFE5FEFBA, 2433193007"
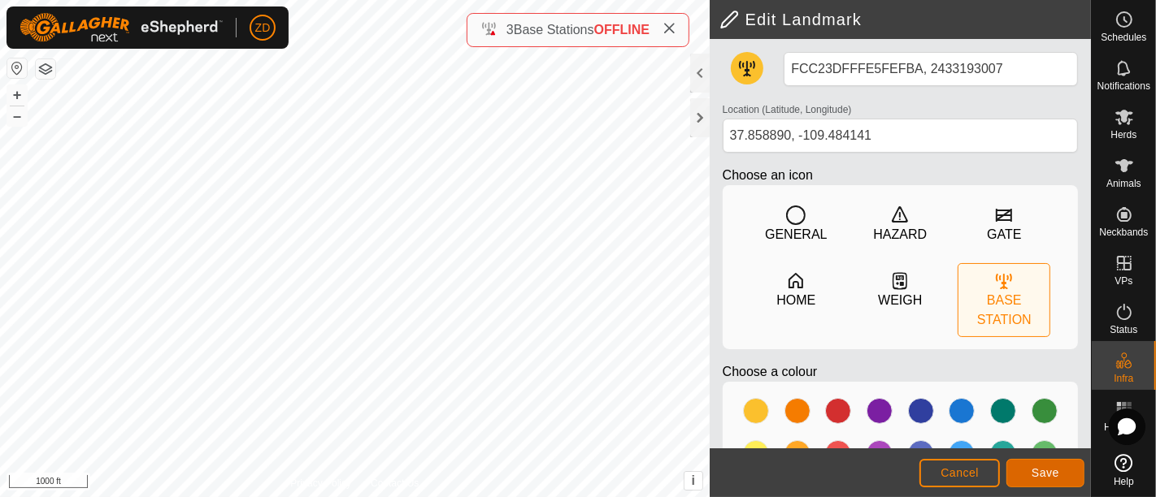
click at [1061, 465] on button "Save" at bounding box center [1045, 473] width 78 height 28
